Goal: Task Accomplishment & Management: Complete application form

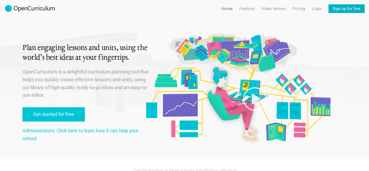
click at [340, 9] on link "Sign up for free" at bounding box center [347, 8] width 36 height 9
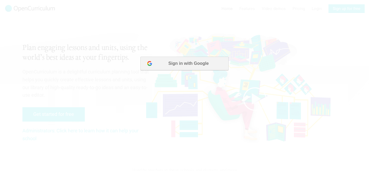
click at [181, 66] on button "Sign in with Google" at bounding box center [185, 64] width 88 height 14
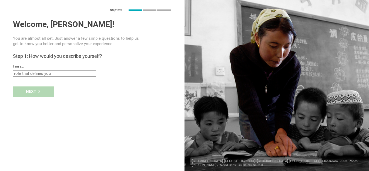
click at [73, 73] on input "text" at bounding box center [54, 73] width 83 height 6
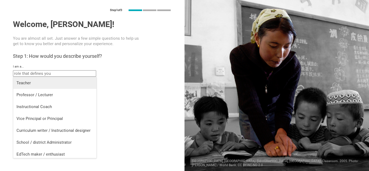
click at [68, 82] on div "Teacher" at bounding box center [54, 82] width 77 height 5
type input "Teacher"
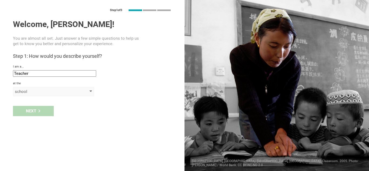
click at [64, 93] on div "school" at bounding box center [46, 91] width 62 height 5
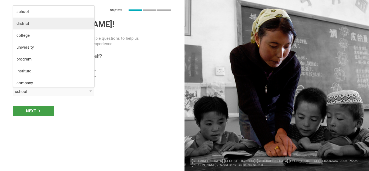
click at [70, 19] on li "district" at bounding box center [53, 24] width 81 height 12
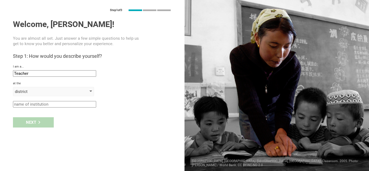
click at [69, 91] on div "district" at bounding box center [46, 91] width 62 height 5
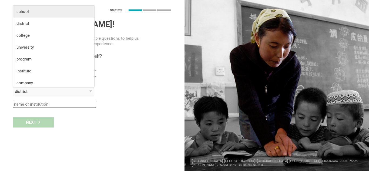
click at [47, 11] on div "school" at bounding box center [53, 11] width 75 height 5
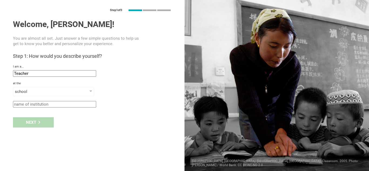
click at [53, 106] on input "text" at bounding box center [54, 104] width 83 height 6
type input "[GEOGRAPHIC_DATA]"
click at [34, 123] on div "Next" at bounding box center [33, 122] width 41 height 10
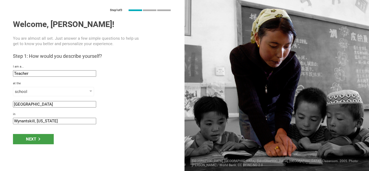
click at [30, 121] on input "Wynantskill, [US_STATE]" at bounding box center [54, 121] width 83 height 6
type input "[GEOGRAPHIC_DATA], [US_STATE]"
click at [31, 140] on div "Next" at bounding box center [33, 139] width 41 height 10
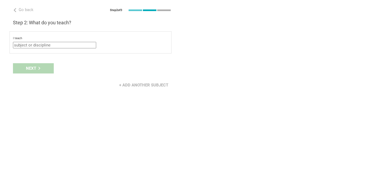
click at [64, 43] on input "text" at bounding box center [54, 45] width 83 height 6
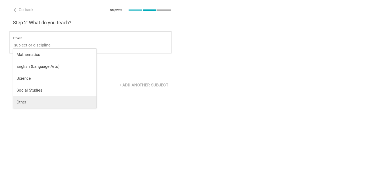
click at [61, 98] on li "Other" at bounding box center [54, 102] width 83 height 12
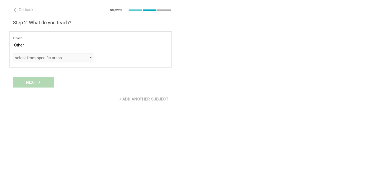
click at [52, 59] on div "select from specific areas" at bounding box center [46, 57] width 62 height 5
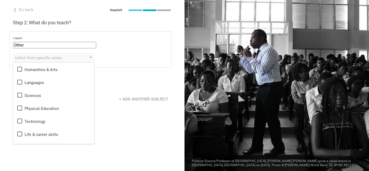
click at [62, 45] on input "Other" at bounding box center [54, 45] width 83 height 6
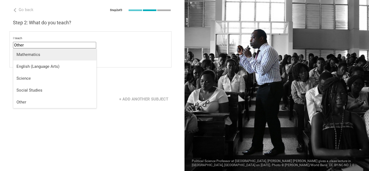
click at [61, 60] on li "Mathematics" at bounding box center [54, 55] width 83 height 12
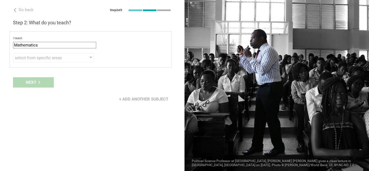
click at [62, 48] on input "Mathematics" at bounding box center [54, 45] width 83 height 6
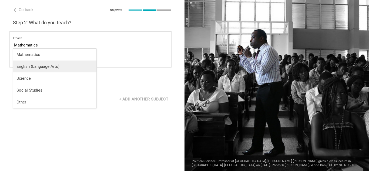
click at [61, 63] on li "English (Language Arts)" at bounding box center [54, 67] width 83 height 12
type input "English (Language Arts)"
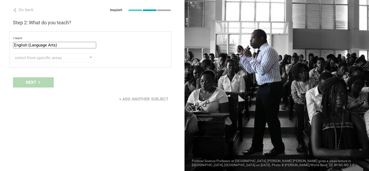
click at [47, 81] on div "Next" at bounding box center [92, 82] width 185 height 17
click at [61, 55] on div "select from specific areas" at bounding box center [46, 57] width 62 height 5
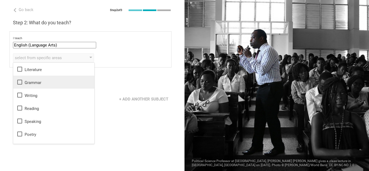
scroll to position [10, 0]
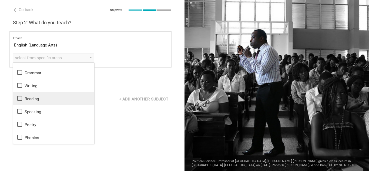
click at [59, 97] on div "Reading" at bounding box center [53, 98] width 75 height 6
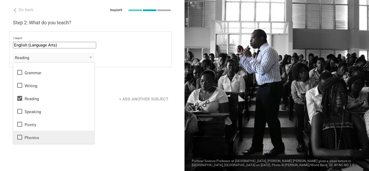
click at [49, 141] on li "Phonics" at bounding box center [53, 137] width 81 height 13
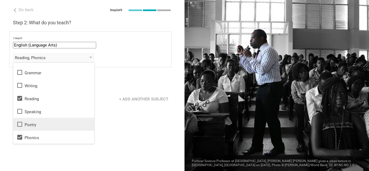
scroll to position [0, 0]
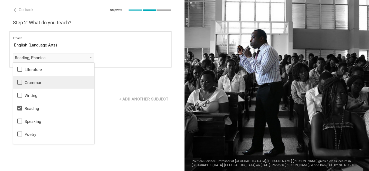
click at [49, 88] on li "Grammar" at bounding box center [53, 82] width 81 height 13
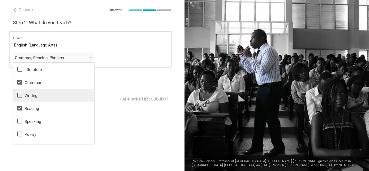
click at [50, 97] on div "Writing" at bounding box center [53, 95] width 75 height 6
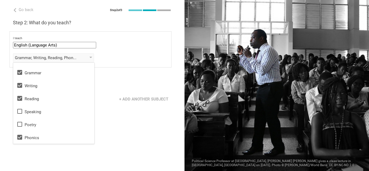
click at [113, 111] on div "Go back Step 2 of 3 Welcome, [PERSON_NAME]! You are almost all set. Just answer…" at bounding box center [92, 85] width 185 height 171
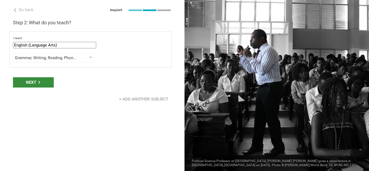
click at [38, 83] on icon at bounding box center [39, 82] width 3 height 3
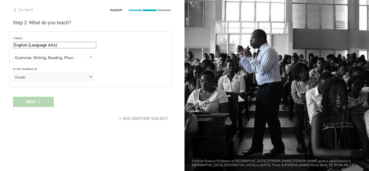
click at [58, 77] on div "Grade" at bounding box center [46, 77] width 62 height 5
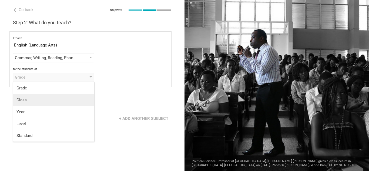
click at [58, 99] on div "Class" at bounding box center [53, 99] width 75 height 5
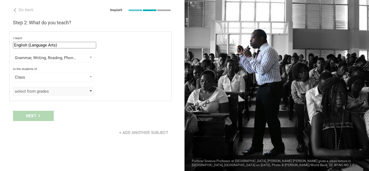
click at [63, 94] on div "select from grades" at bounding box center [53, 91] width 81 height 9
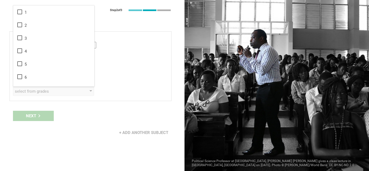
click at [71, 99] on div "I teach English (Language Arts) Mathematics English (Language Arts) Science Soc…" at bounding box center [90, 66] width 162 height 70
